Goal: Task Accomplishment & Management: Complete application form

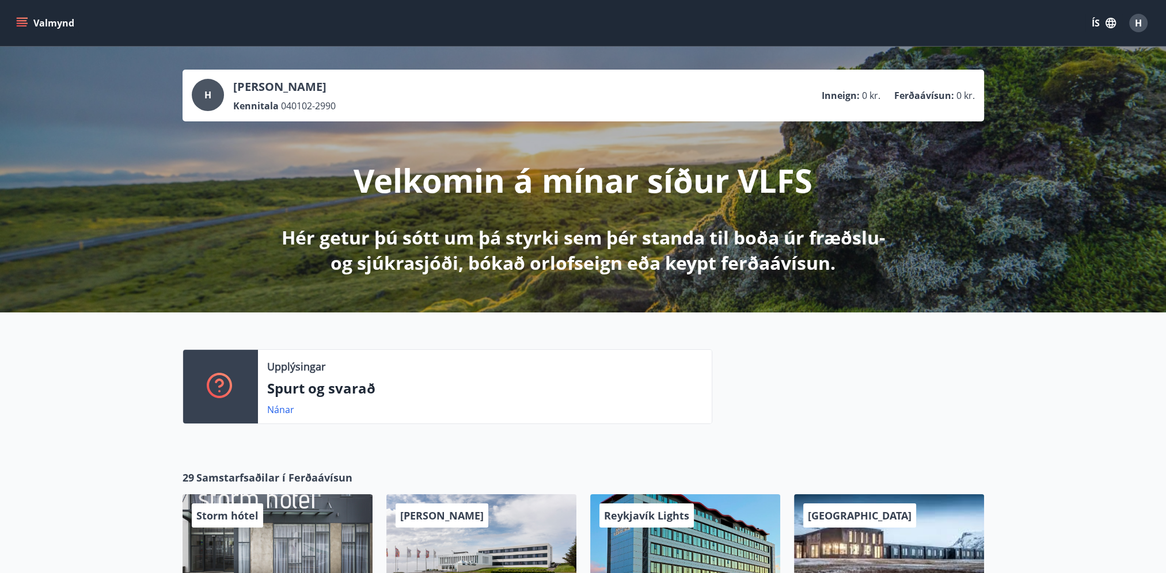
click at [21, 23] on icon "menu" at bounding box center [23, 22] width 13 height 1
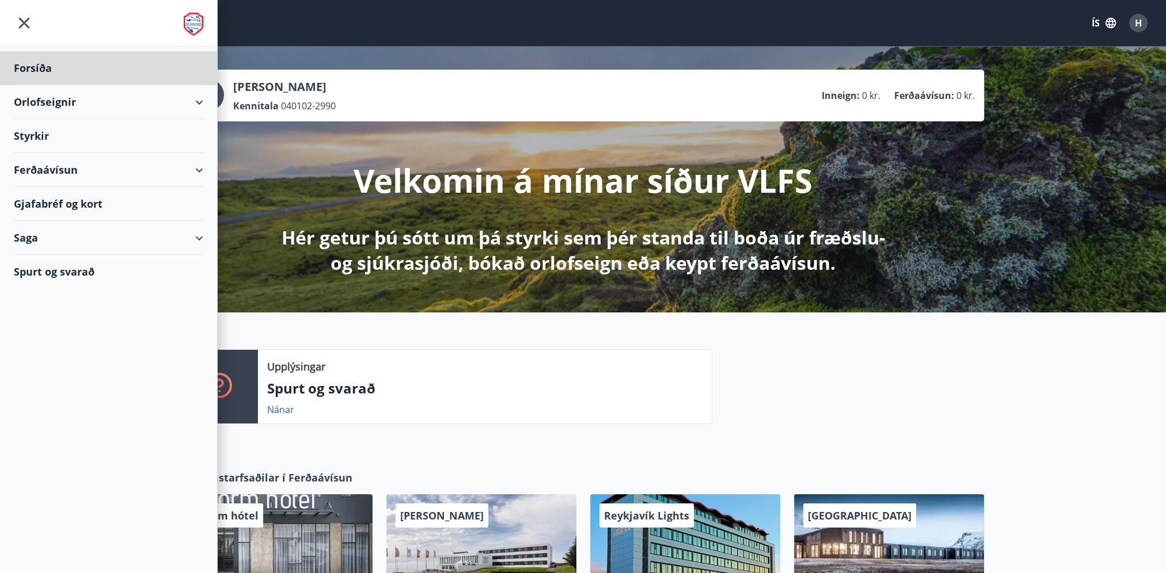
click at [54, 133] on div "Styrkir" at bounding box center [108, 136] width 189 height 34
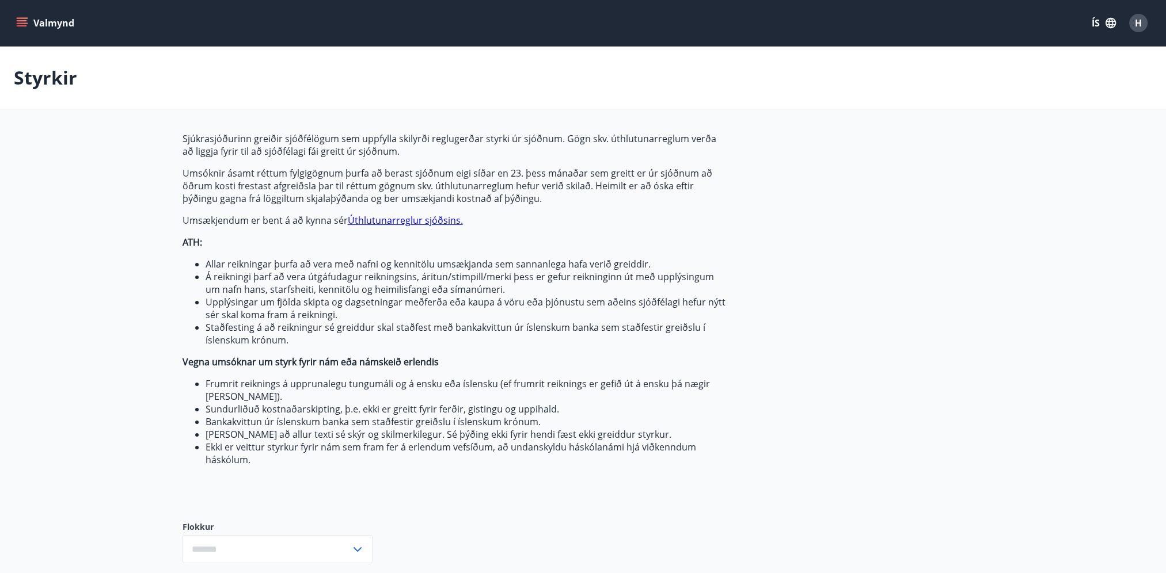
type input "***"
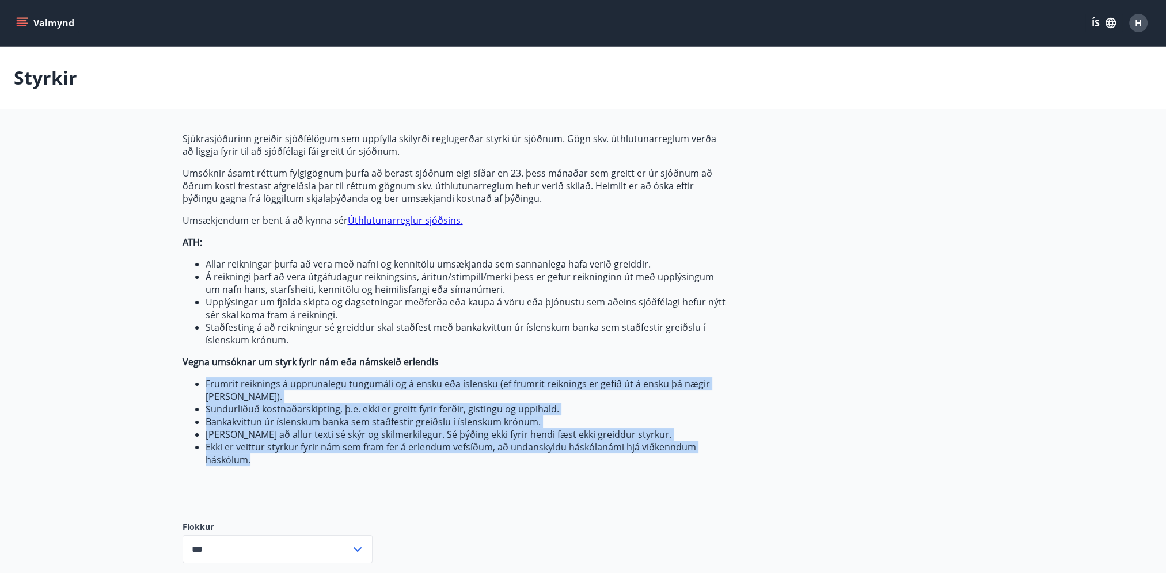
drag, startPoint x: 260, startPoint y: 464, endPoint x: 197, endPoint y: 384, distance: 100.9
click at [197, 384] on ul "Frumrit reiknings á upprunalegu tungumáli og á ensku eða íslensku (ef frumrit r…" at bounding box center [453, 422] width 543 height 89
drag, startPoint x: 197, startPoint y: 384, endPoint x: 264, endPoint y: 457, distance: 98.2
click at [264, 457] on li "Ekki er veittur styrkur fyrir nám sem fram fer á erlendum vefsíðum, að undansky…" at bounding box center [465, 453] width 520 height 25
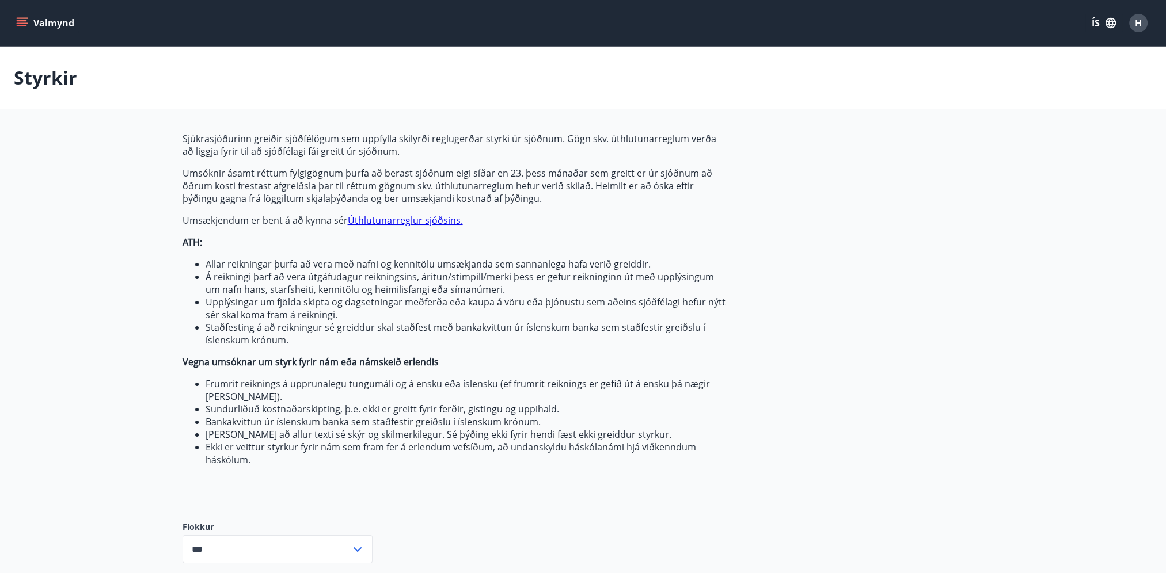
click at [303, 322] on li "Staðfesting á að reikningur sé greiddur skal staðfest með bankakvittun úr íslen…" at bounding box center [465, 333] width 520 height 25
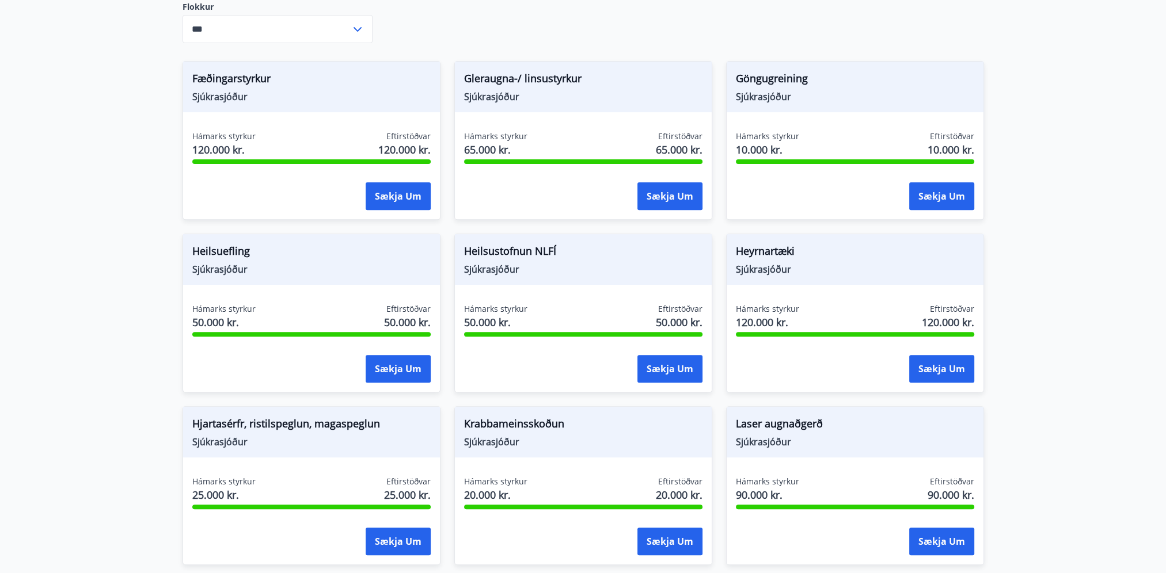
scroll to position [518, 0]
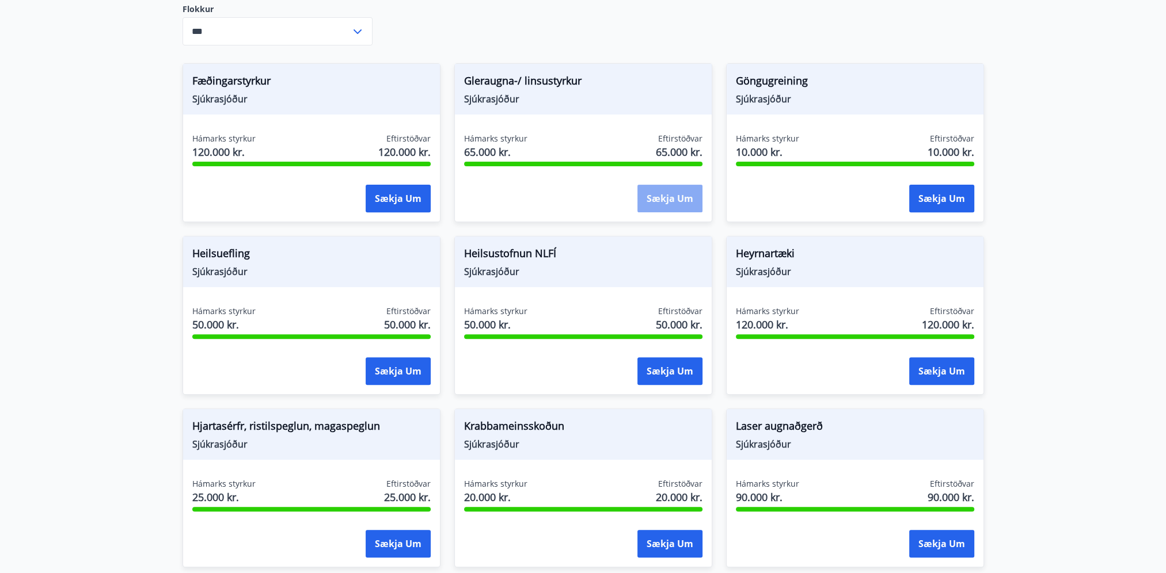
click at [673, 200] on button "Sækja um" at bounding box center [669, 199] width 65 height 28
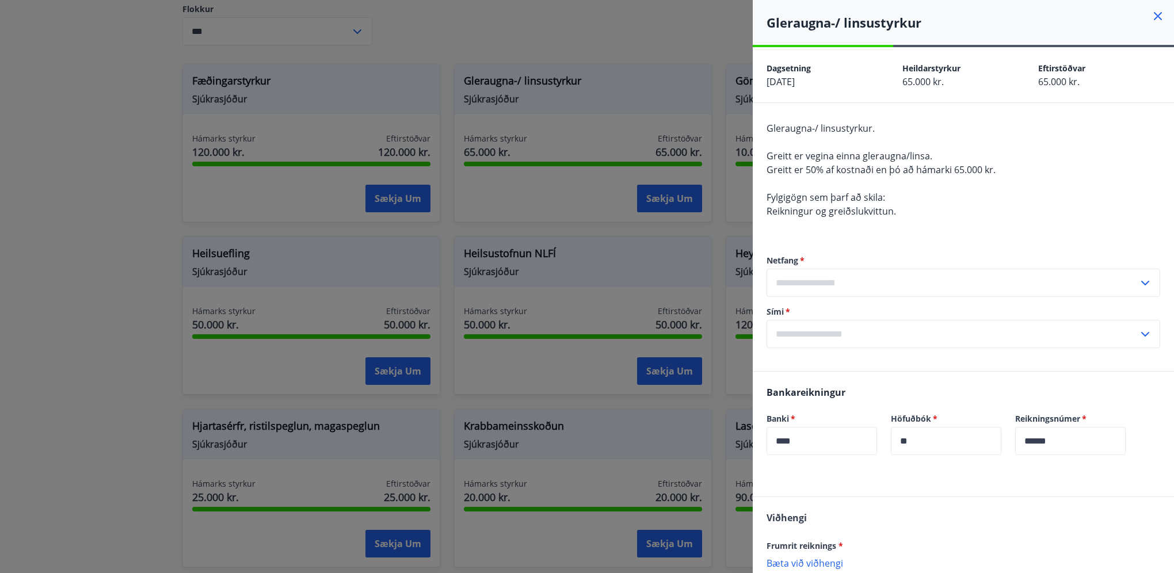
click at [575, 112] on div at bounding box center [587, 286] width 1174 height 573
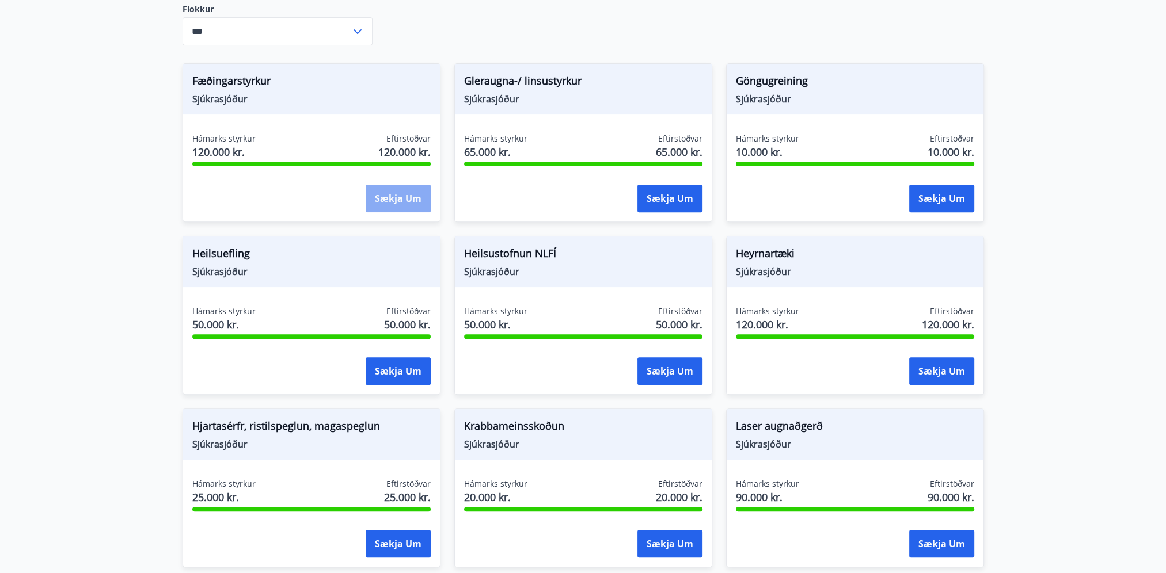
click at [384, 204] on button "Sækja um" at bounding box center [398, 199] width 65 height 28
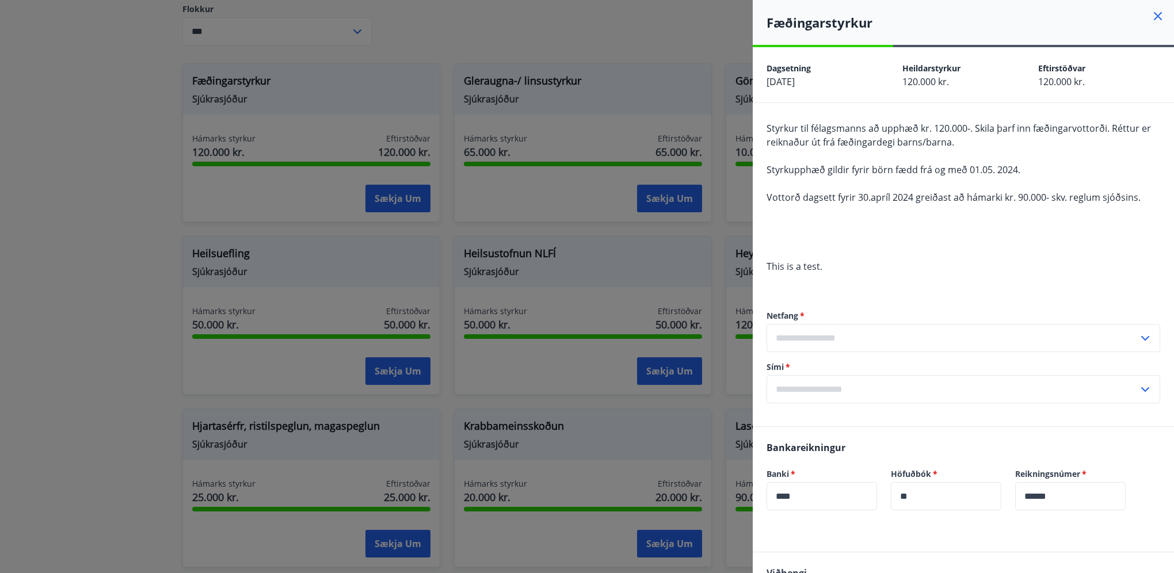
click at [678, 130] on div at bounding box center [587, 286] width 1174 height 573
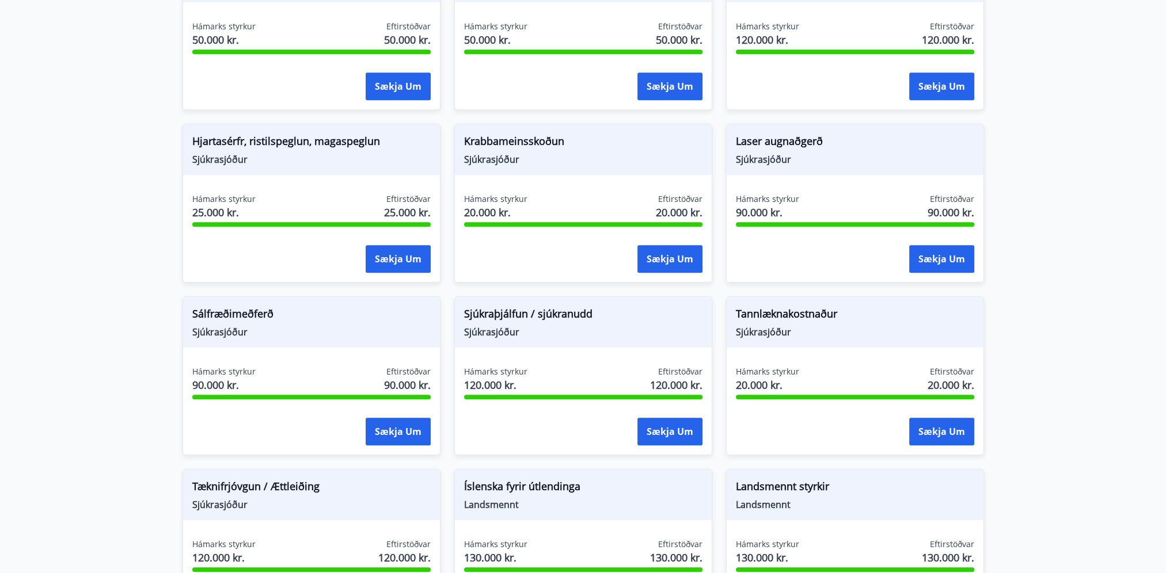
scroll to position [806, 0]
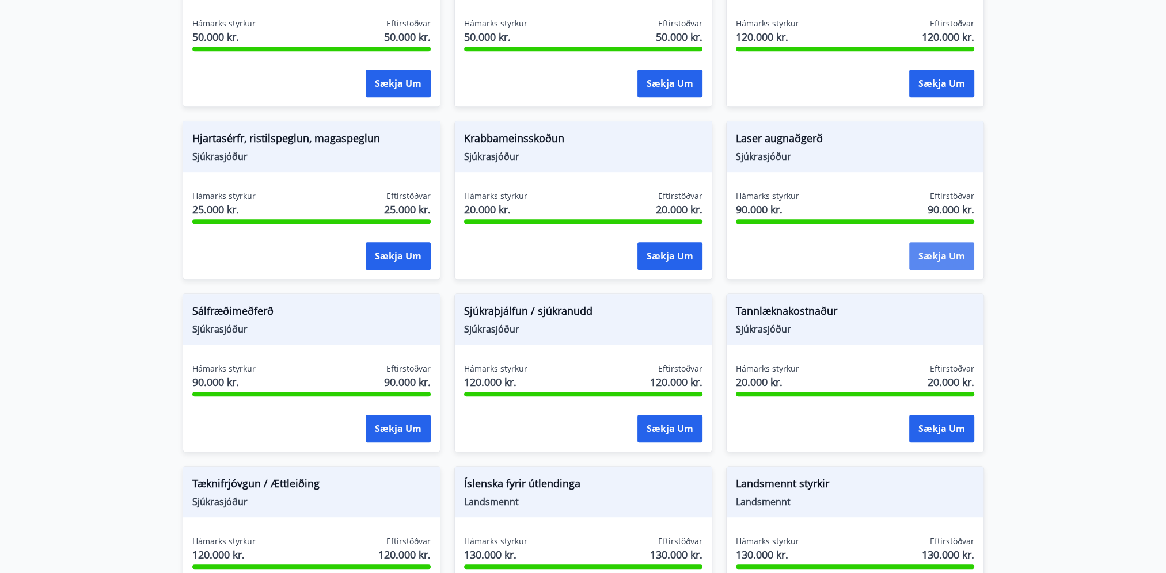
click at [941, 260] on button "Sækja um" at bounding box center [941, 256] width 65 height 28
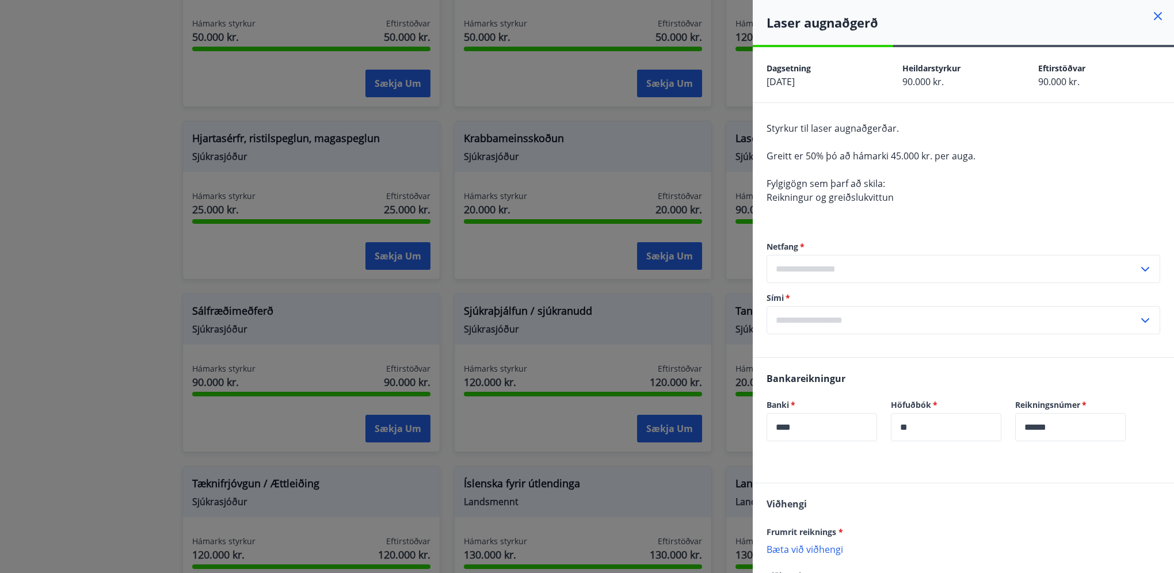
click at [684, 212] on div at bounding box center [587, 286] width 1174 height 573
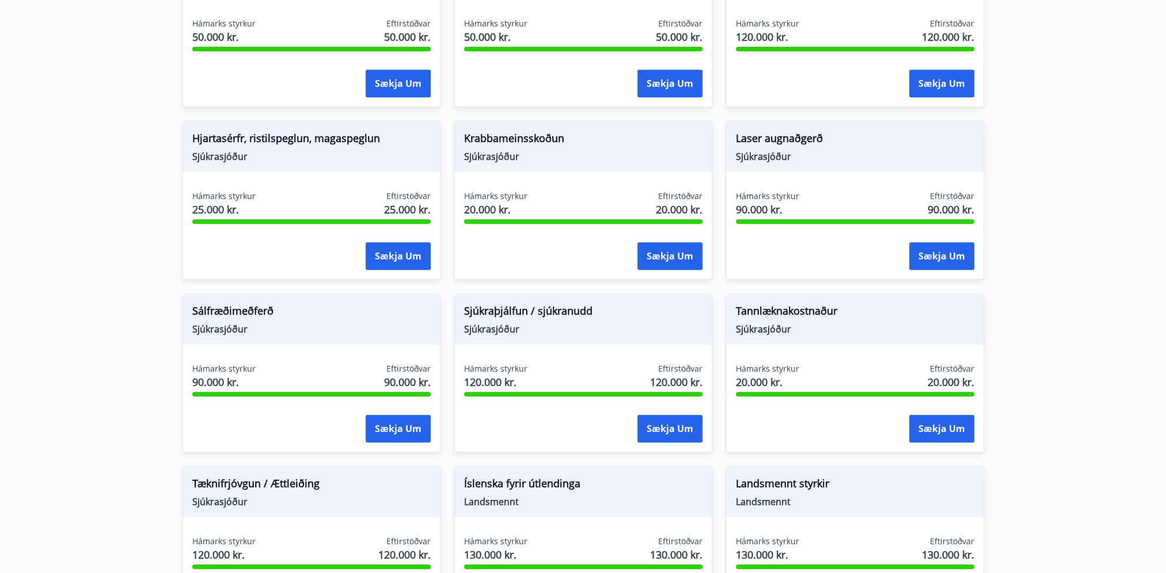
click at [955, 272] on div "Hámarks styrkur 90.000 kr. Eftirstöðvar 90.000 kr. Sækja um" at bounding box center [854, 233] width 257 height 84
click at [945, 256] on button "Sækja um" at bounding box center [941, 256] width 65 height 28
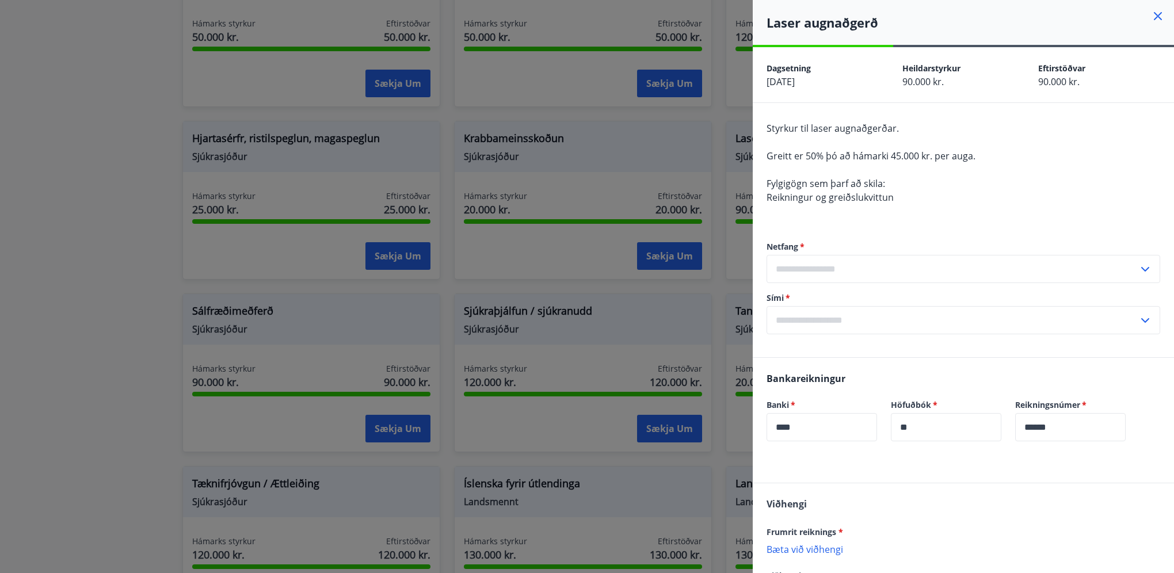
click at [617, 224] on div at bounding box center [587, 286] width 1174 height 573
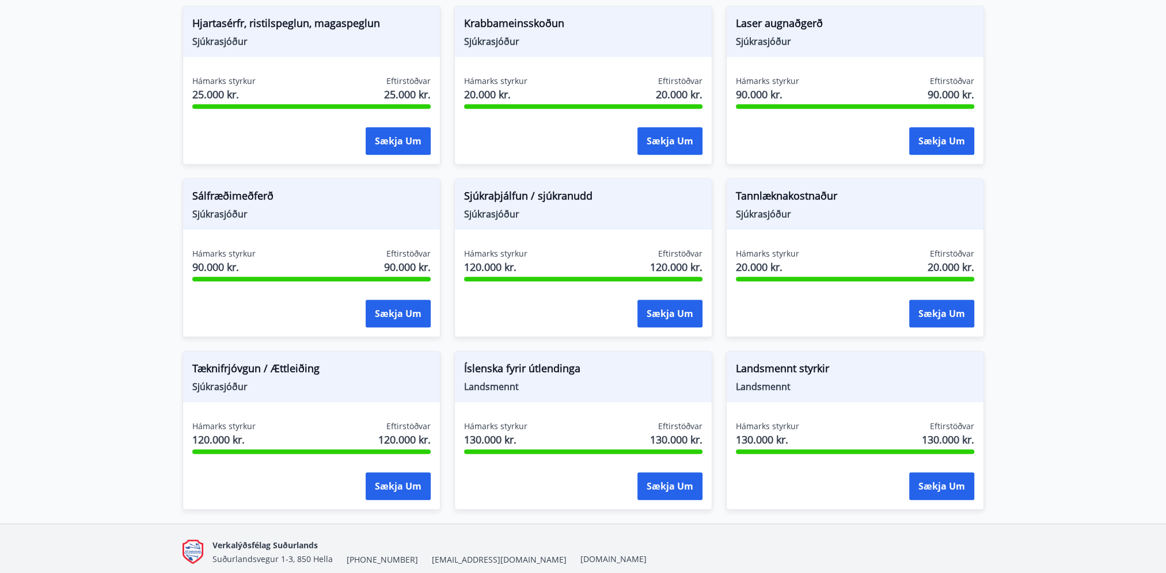
scroll to position [966, 0]
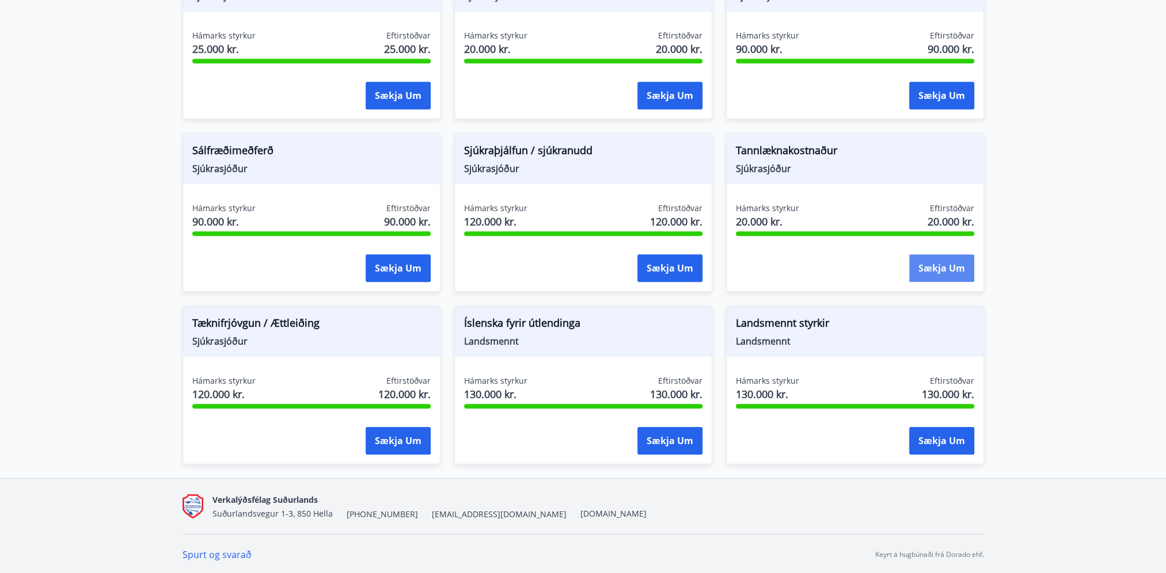
click at [921, 277] on button "Sækja um" at bounding box center [941, 268] width 65 height 28
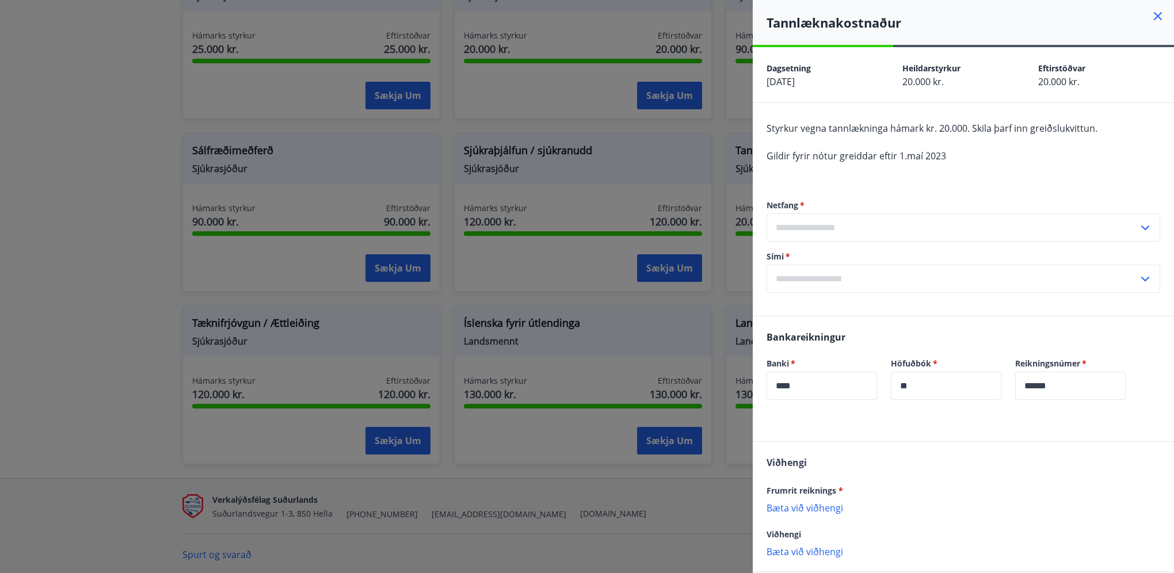
click at [610, 230] on div at bounding box center [587, 286] width 1174 height 573
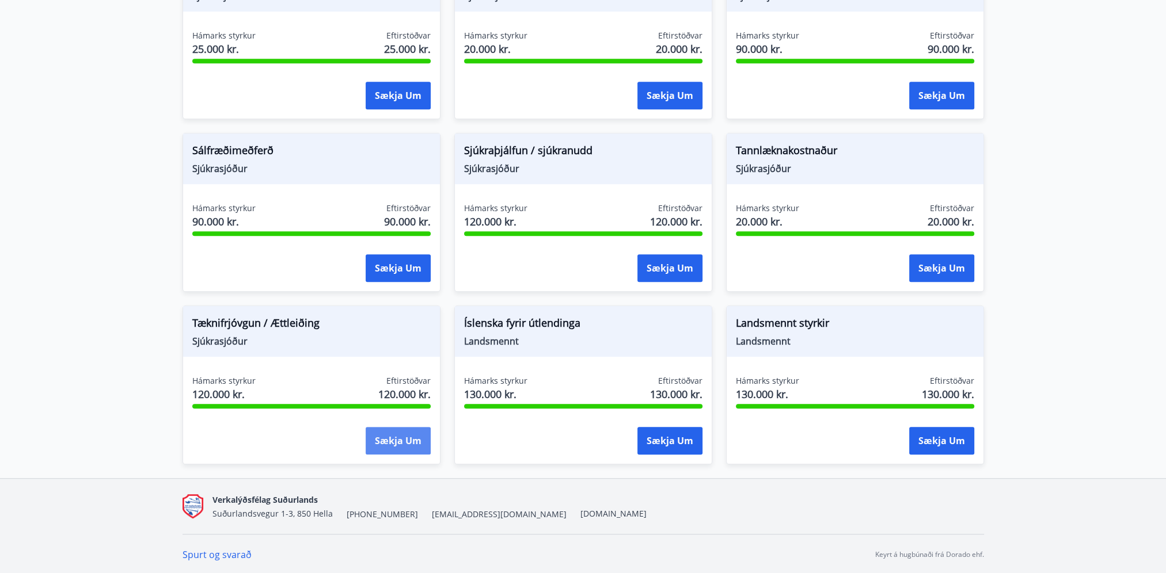
click at [408, 444] on button "Sækja um" at bounding box center [398, 441] width 65 height 28
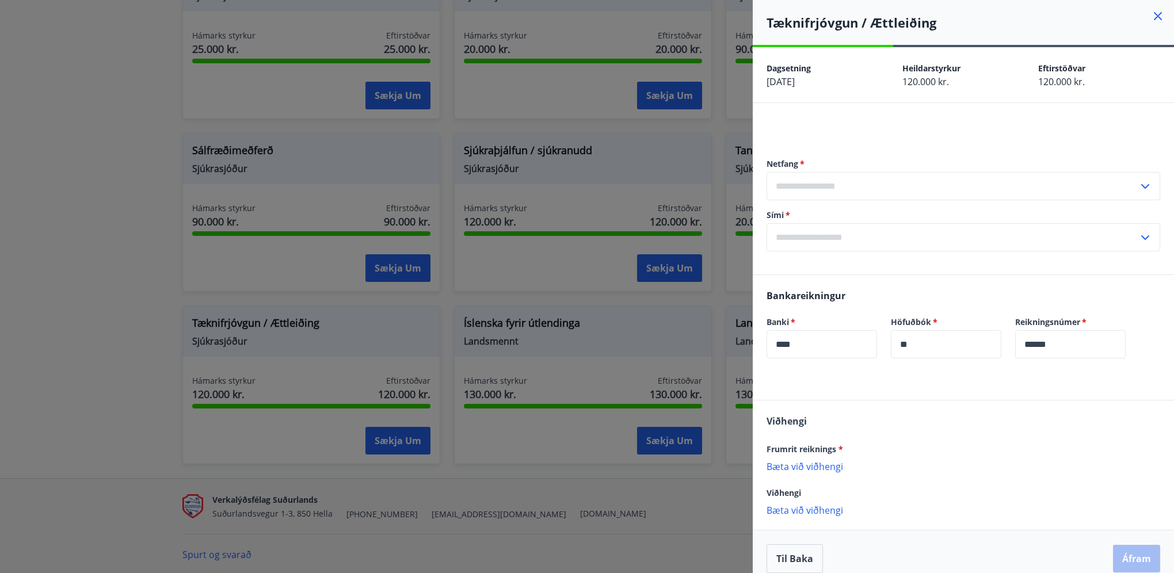
click at [304, 242] on div at bounding box center [587, 286] width 1174 height 573
